Goal: Task Accomplishment & Management: Complete application form

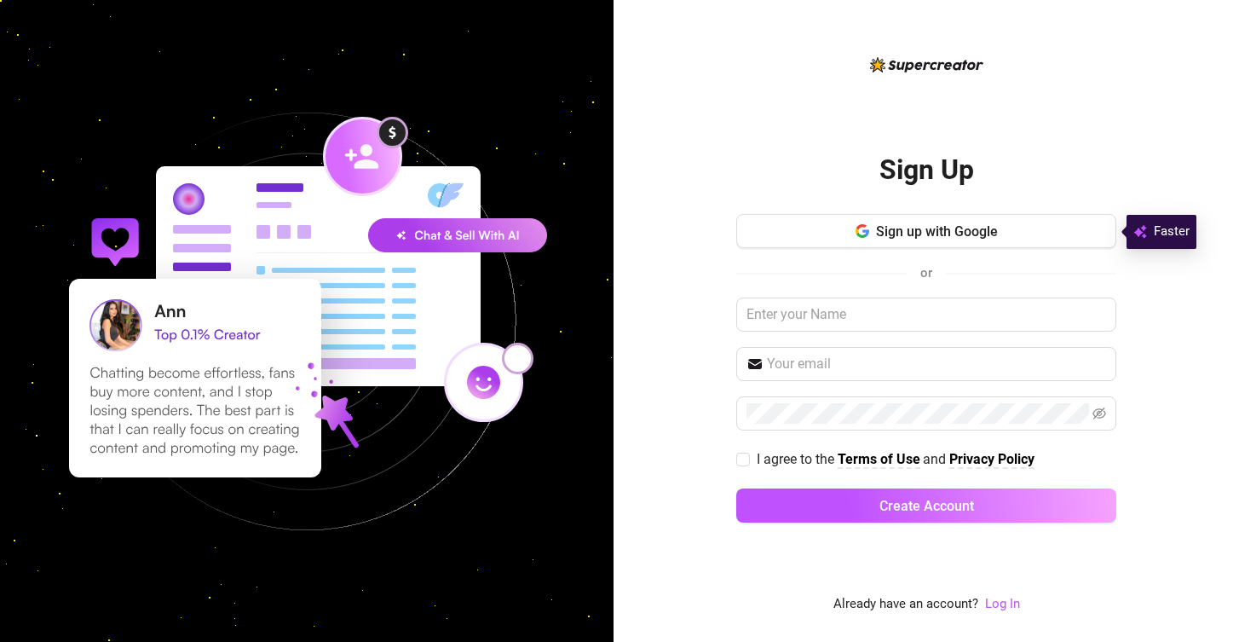
click at [1068, 108] on div "Sign Up Sign up with Google or I agree to the Terms of Use and Privacy Policy C…" at bounding box center [926, 335] width 380 height 560
click at [962, 247] on button "Sign up with Google" at bounding box center [926, 231] width 380 height 34
click at [961, 234] on span "Sign up with Google" at bounding box center [937, 231] width 122 height 16
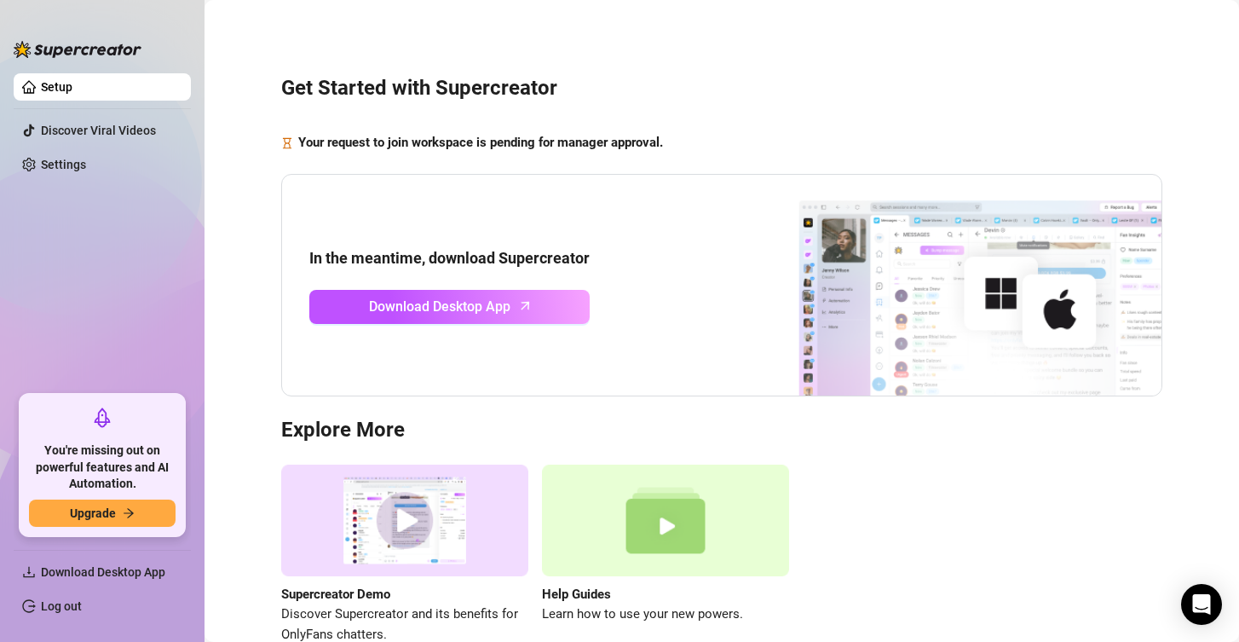
click at [1001, 511] on div "Supercreator Demo Discover Supercreator and its benefits for OnlyFans chatters.…" at bounding box center [721, 554] width 881 height 180
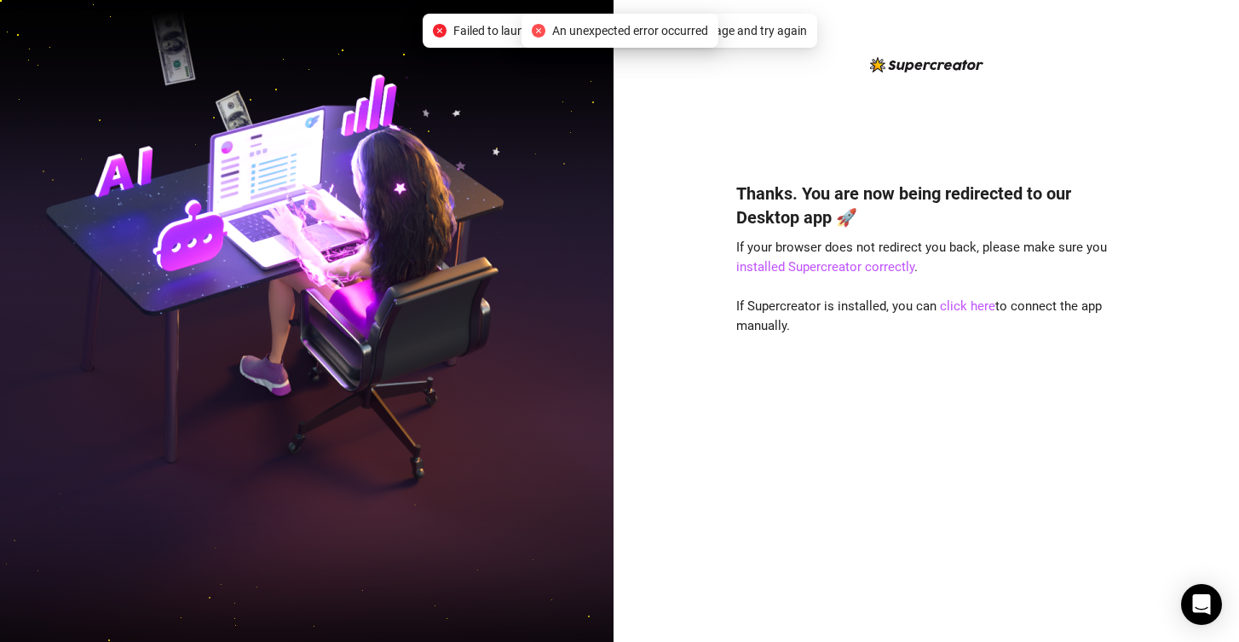
click at [854, 446] on div "Thanks. You are now being redirected to our Desktop app 🚀 If your browser does …" at bounding box center [926, 387] width 380 height 456
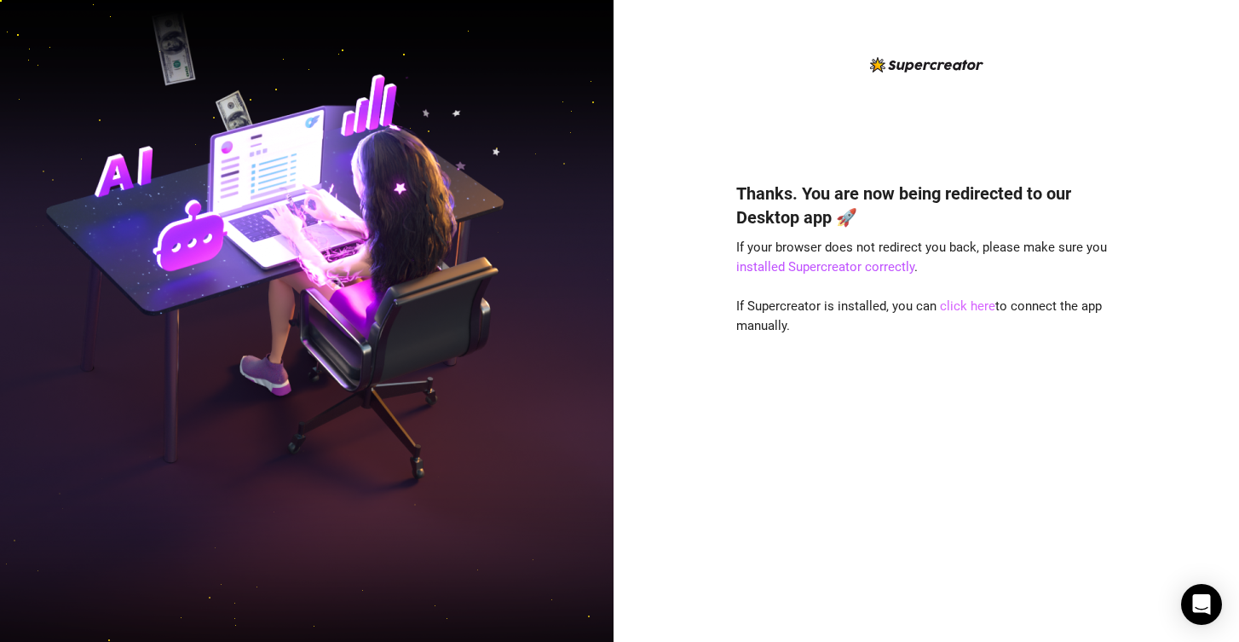
click at [962, 308] on link "click here" at bounding box center [967, 305] width 55 height 15
